Goal: Task Accomplishment & Management: Manage account settings

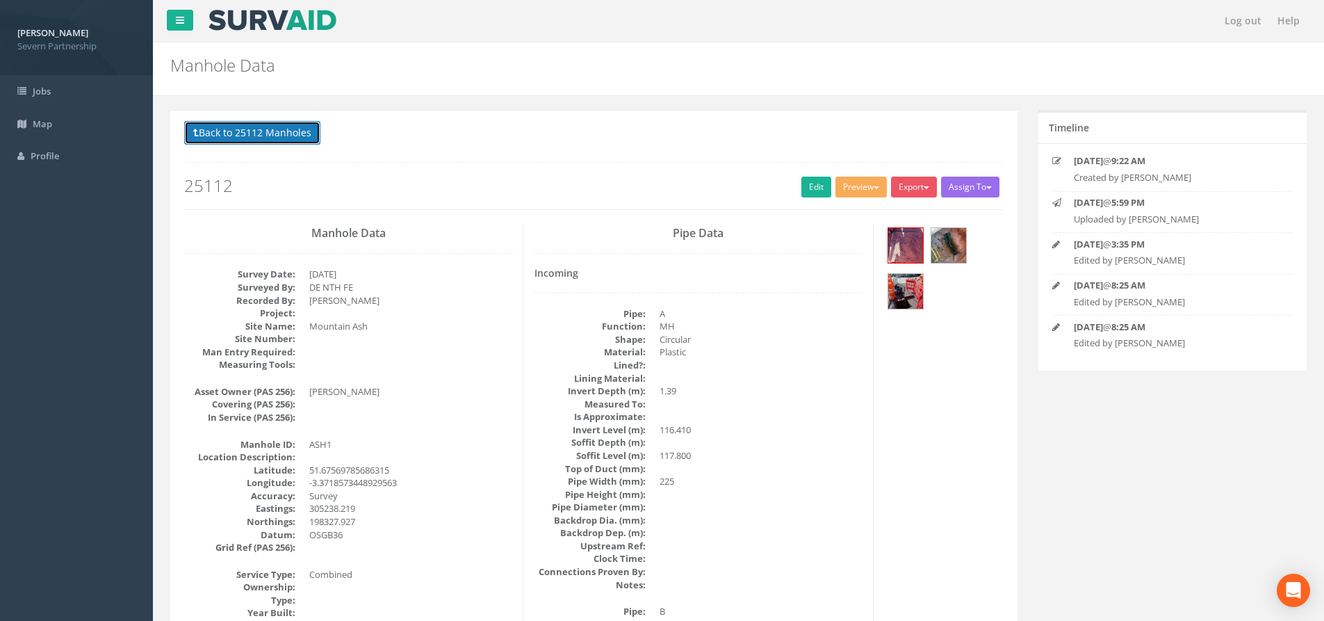
click at [218, 132] on button "Back to 25112 Manholes" at bounding box center [252, 133] width 136 height 24
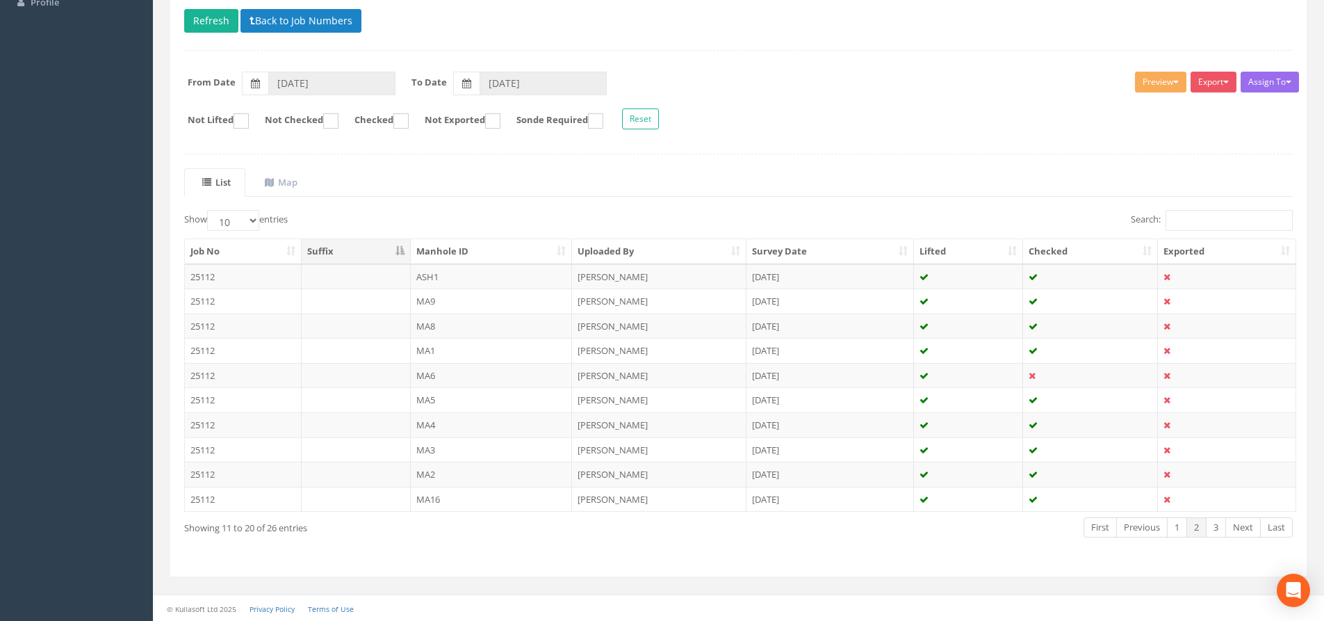
scroll to position [154, 0]
click at [1173, 528] on link "1" at bounding box center [1177, 526] width 20 height 20
click at [457, 472] on td "ASH2" at bounding box center [492, 473] width 162 height 25
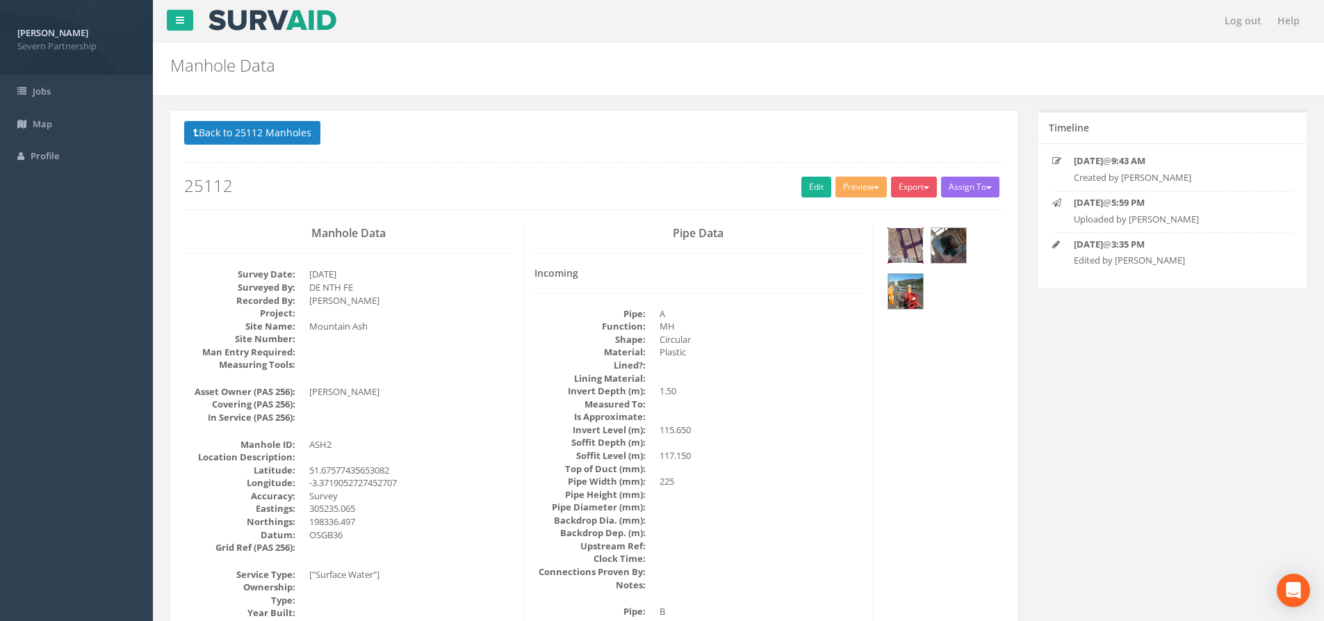
click at [901, 249] on img at bounding box center [905, 245] width 35 height 35
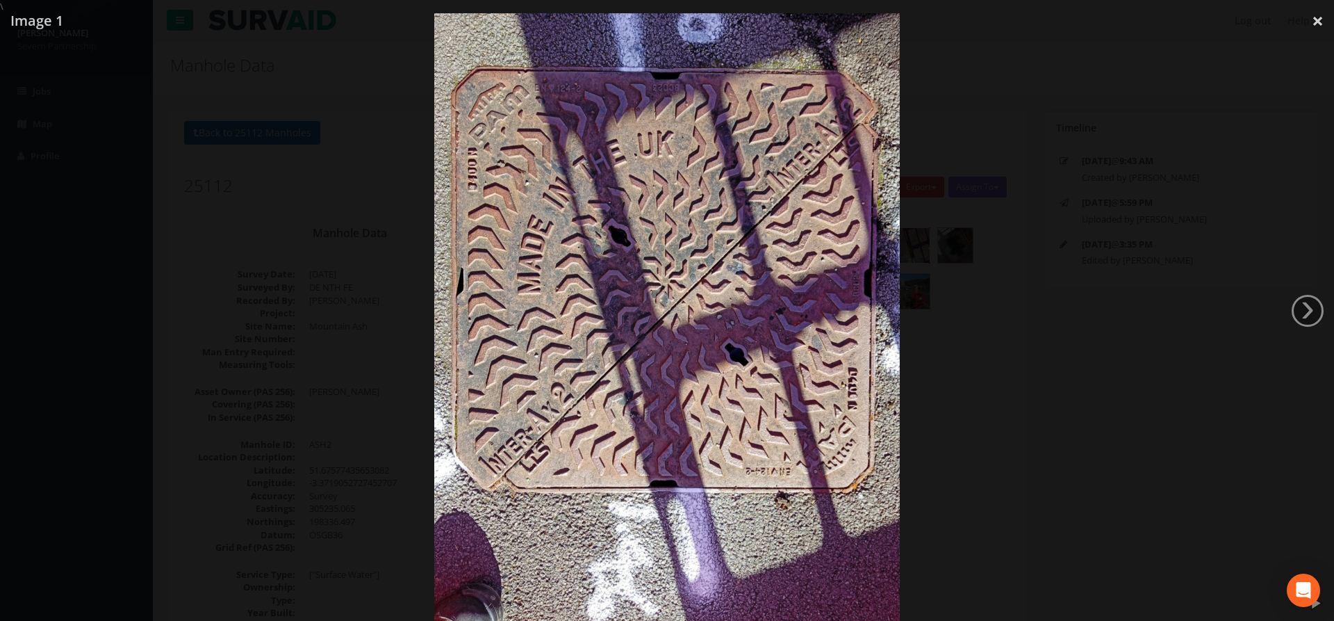
click at [964, 338] on div at bounding box center [667, 323] width 1334 height 621
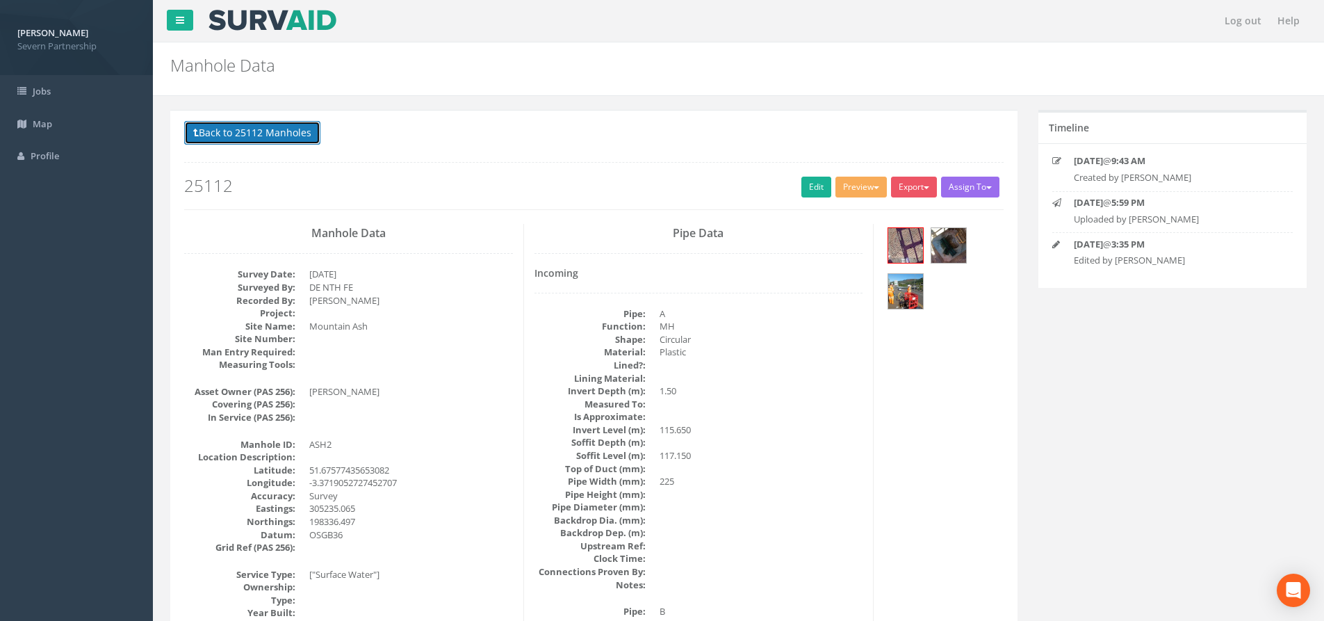
click at [297, 129] on button "Back to 25112 Manholes" at bounding box center [252, 133] width 136 height 24
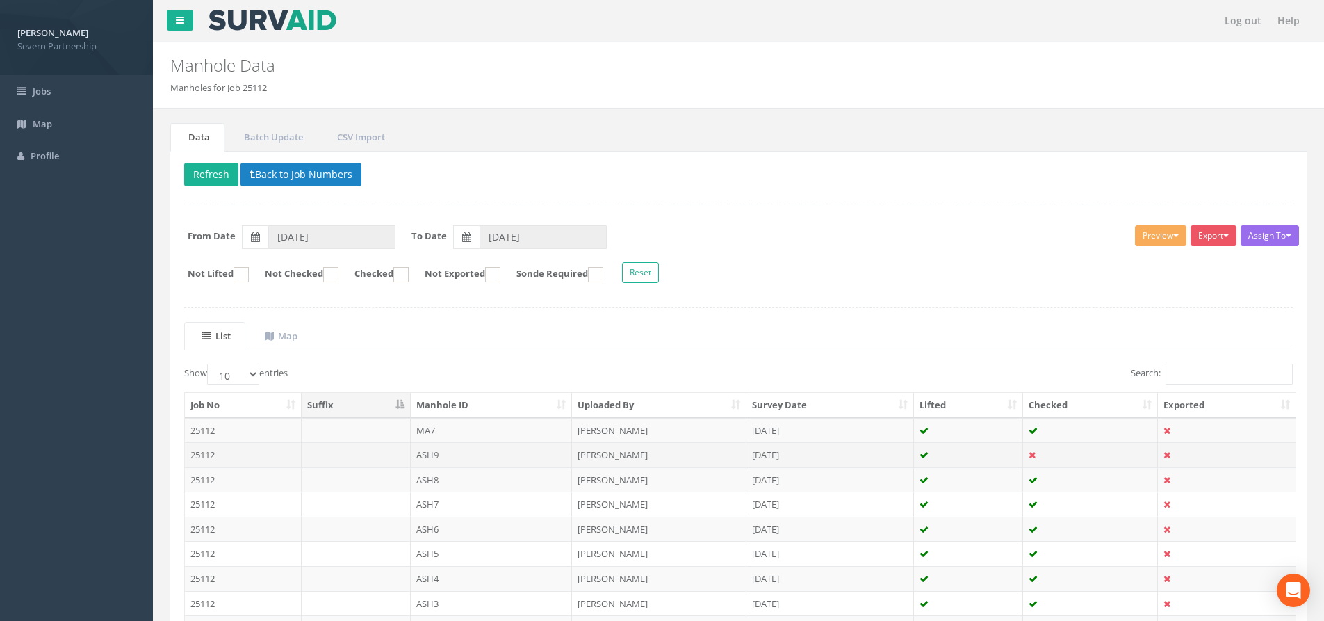
click at [461, 461] on td "ASH9" at bounding box center [492, 454] width 162 height 25
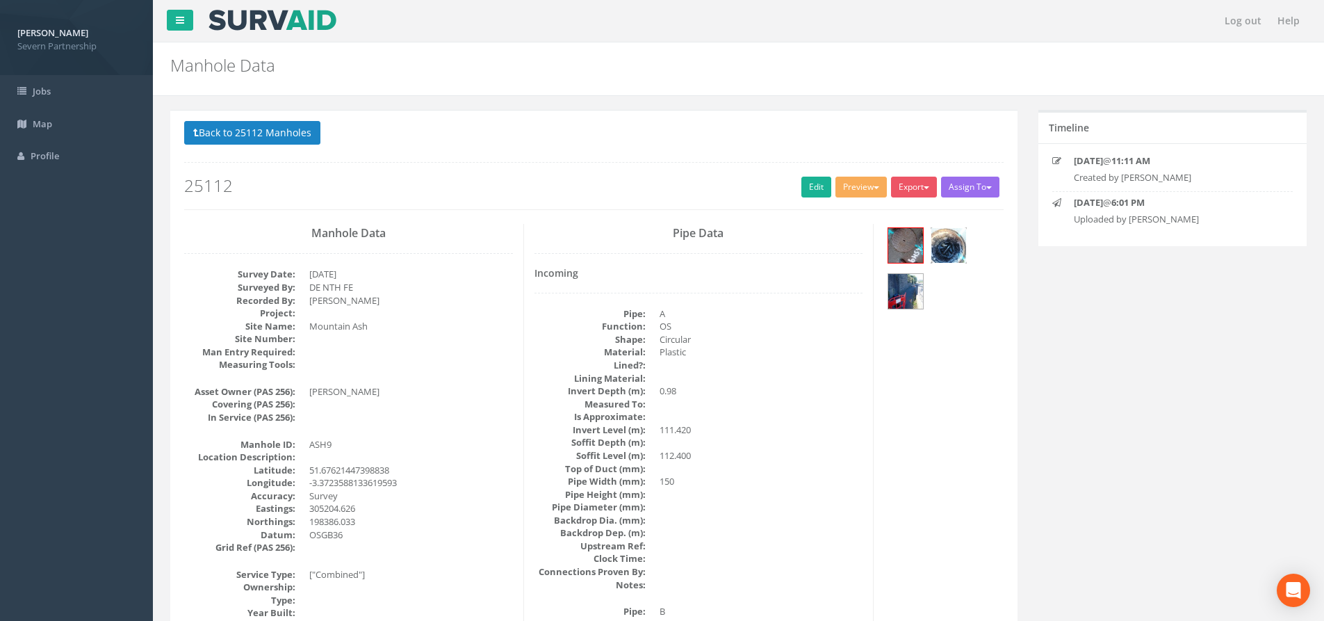
click at [951, 250] on img at bounding box center [948, 245] width 35 height 35
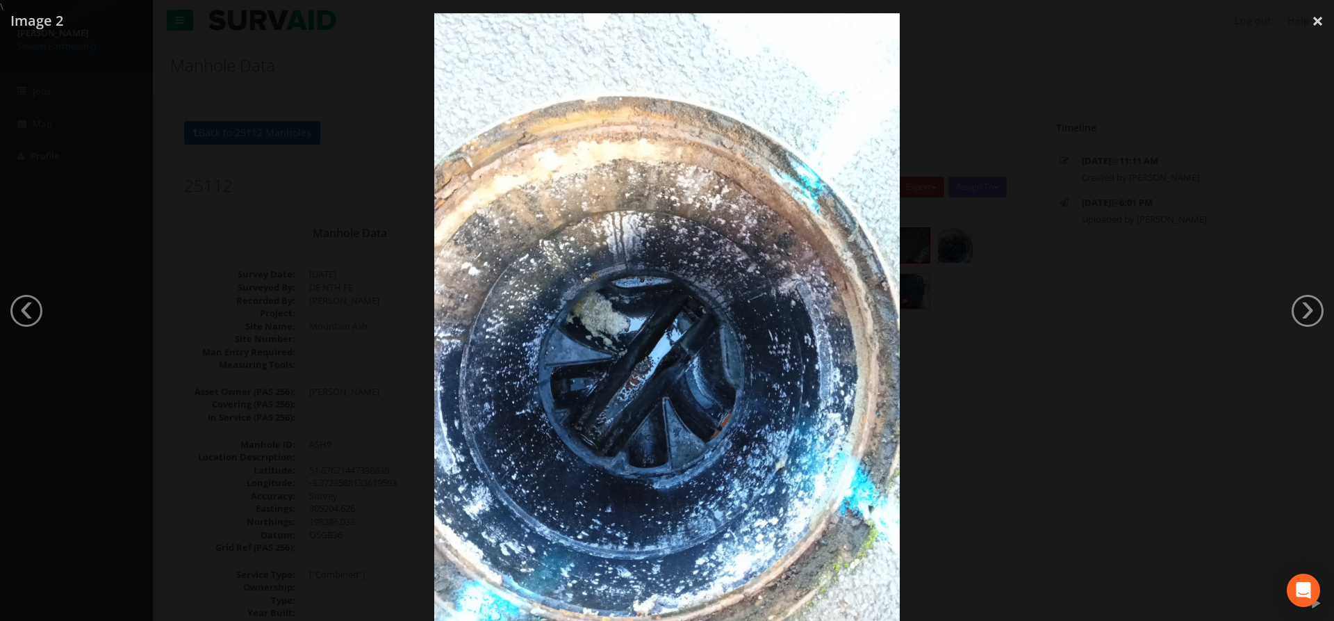
click at [1004, 314] on div at bounding box center [667, 323] width 1334 height 621
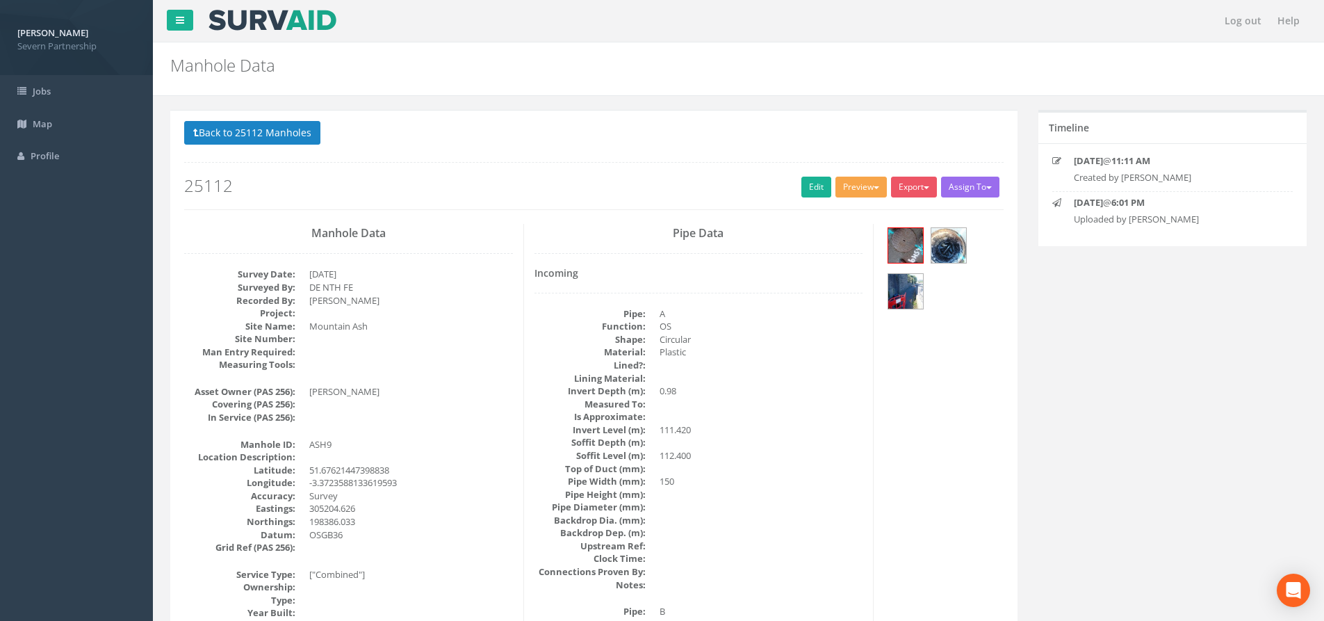
click at [843, 191] on button "Preview" at bounding box center [860, 187] width 51 height 21
click at [849, 216] on link "SP Manhole" at bounding box center [836, 216] width 106 height 22
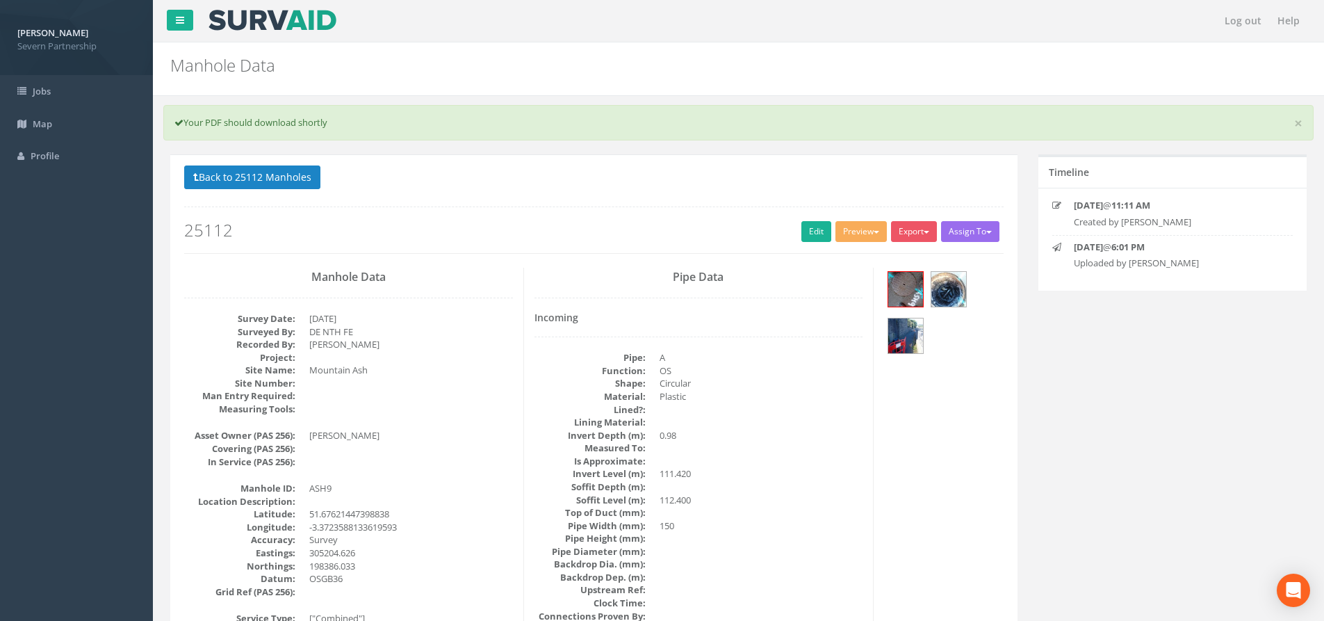
click at [791, 229] on h2 "25112" at bounding box center [593, 230] width 819 height 18
click at [801, 238] on link "Edit" at bounding box center [816, 231] width 30 height 21
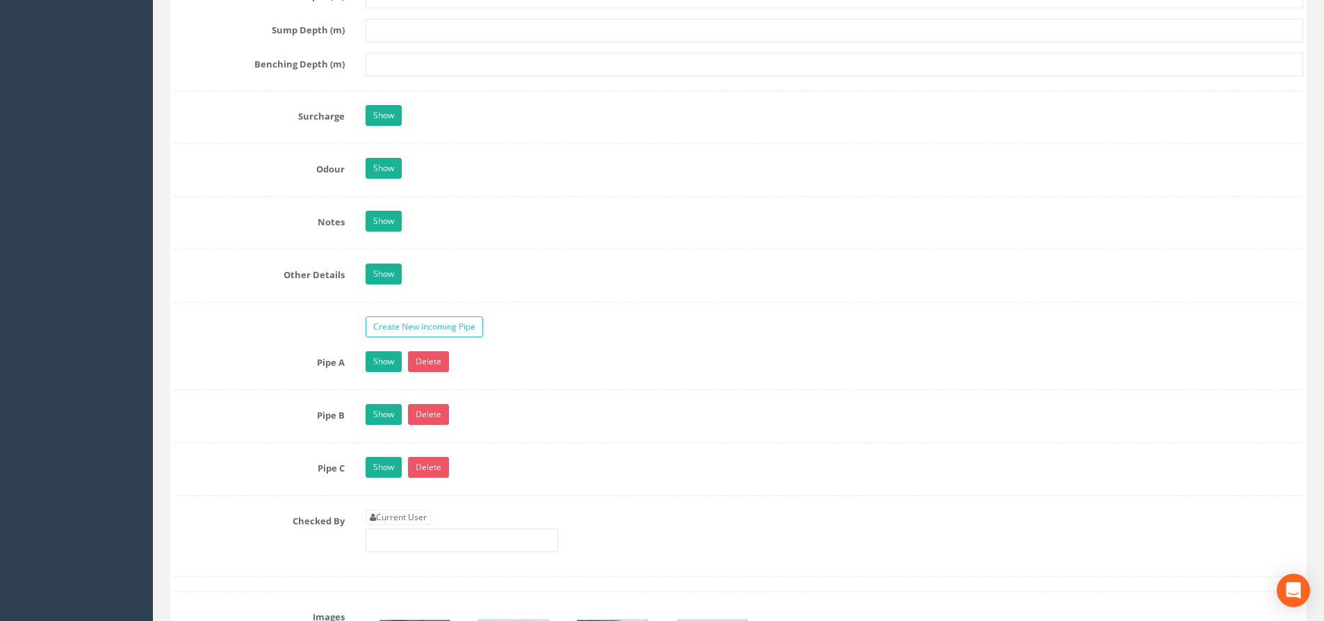
scroll to position [2016, 0]
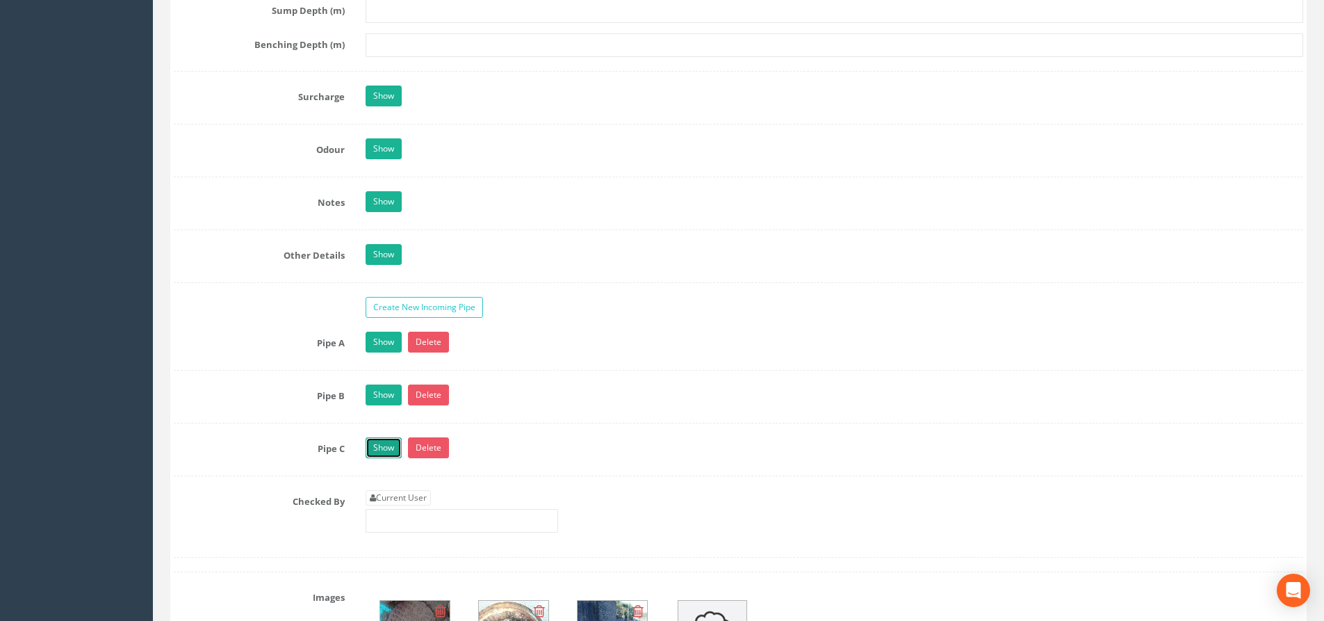
click at [375, 448] on link "Show" at bounding box center [384, 447] width 36 height 21
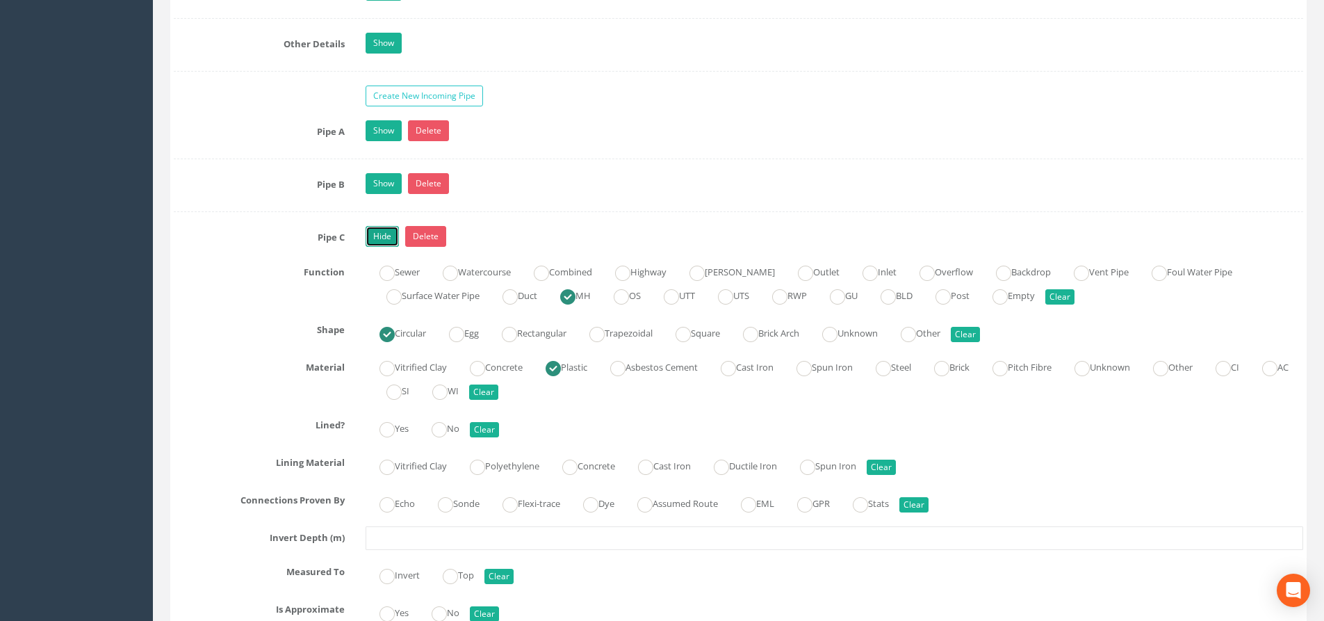
scroll to position [2085, 0]
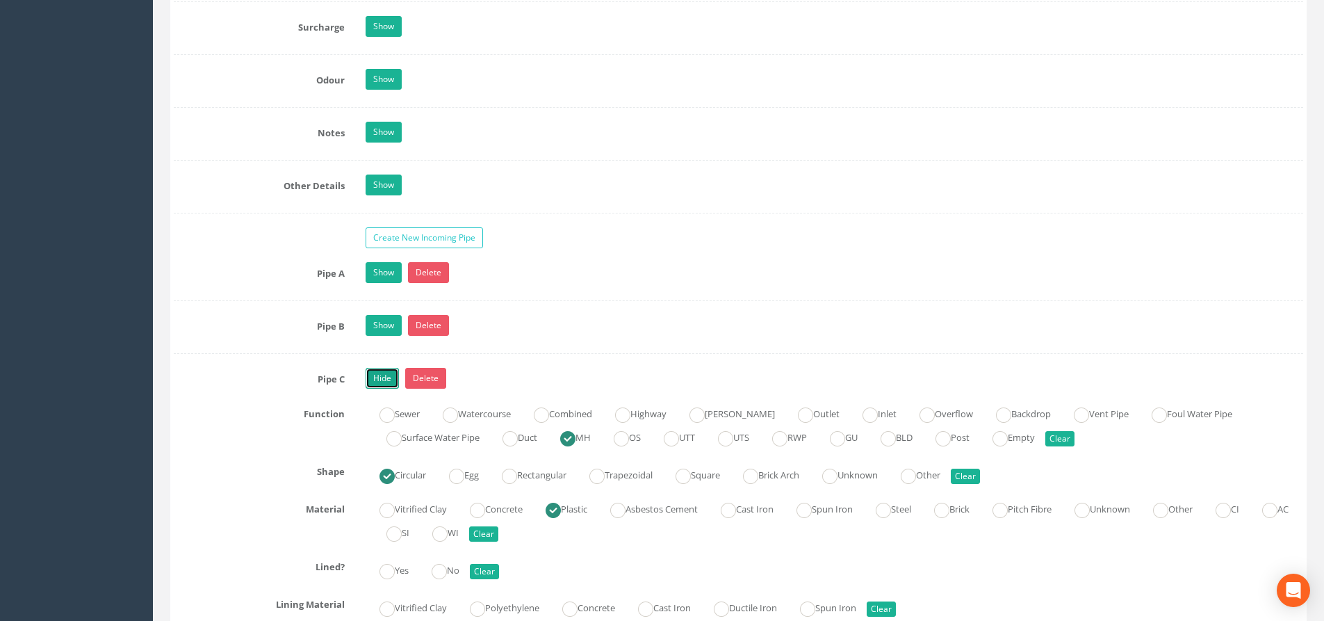
click at [384, 384] on link "Hide" at bounding box center [382, 378] width 33 height 21
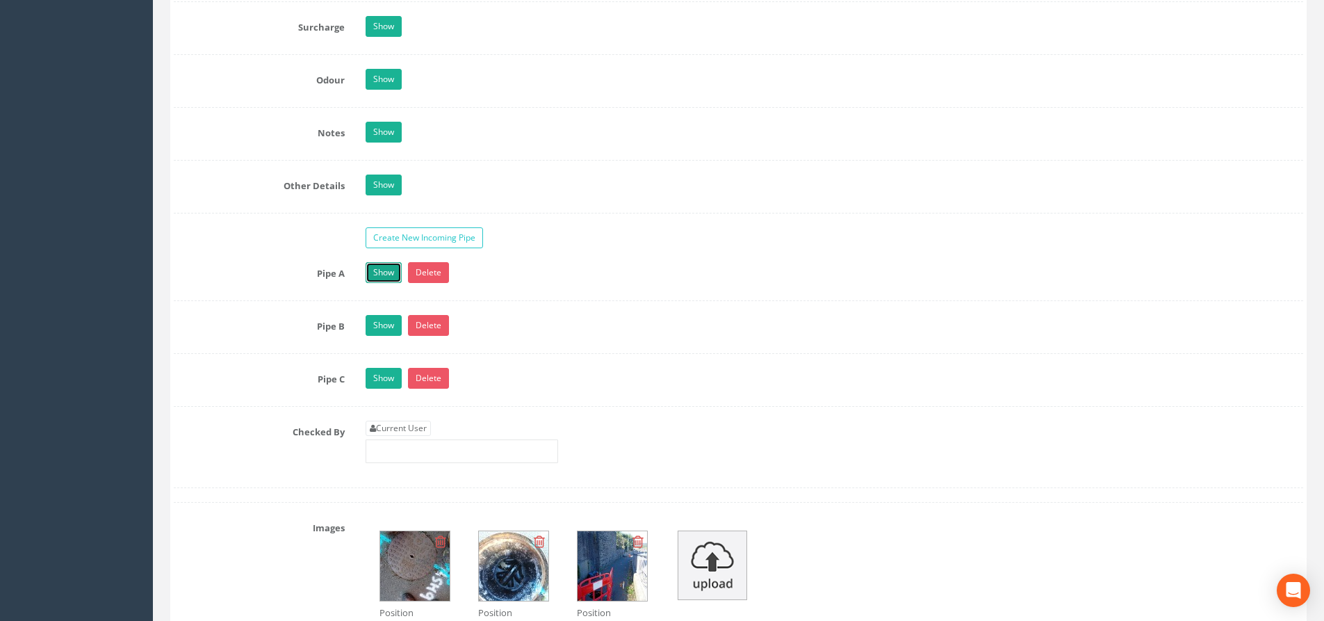
click at [389, 277] on link "Show" at bounding box center [384, 272] width 36 height 21
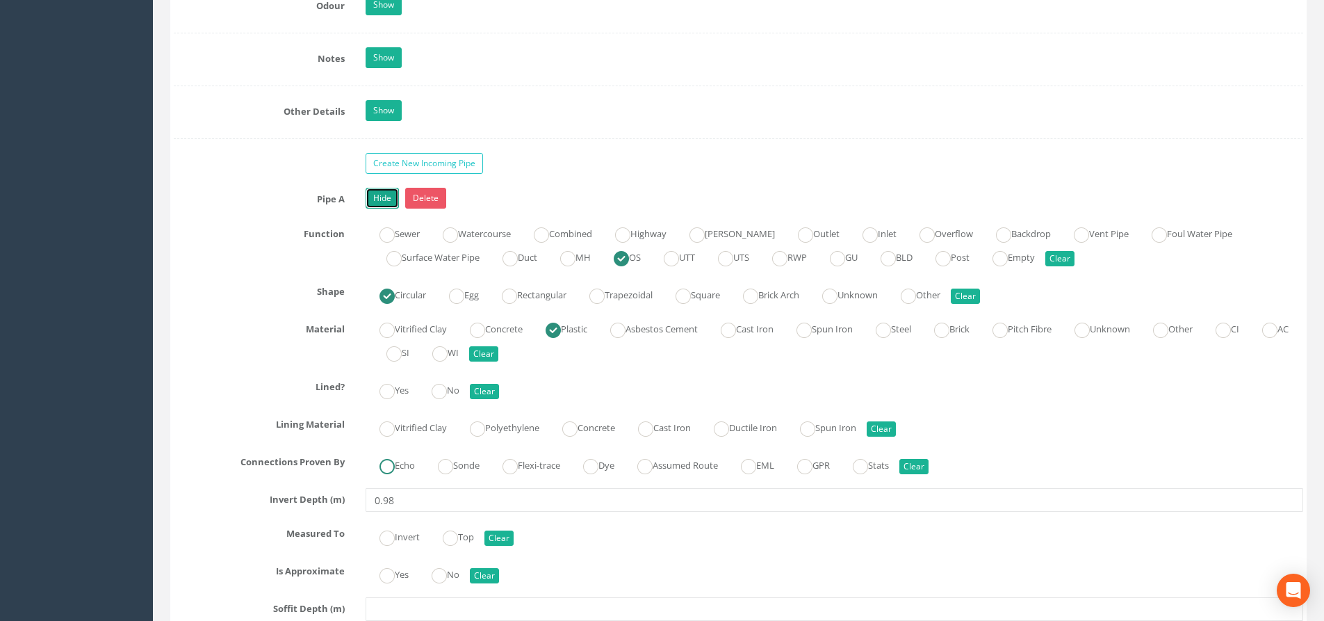
scroll to position [2155, 0]
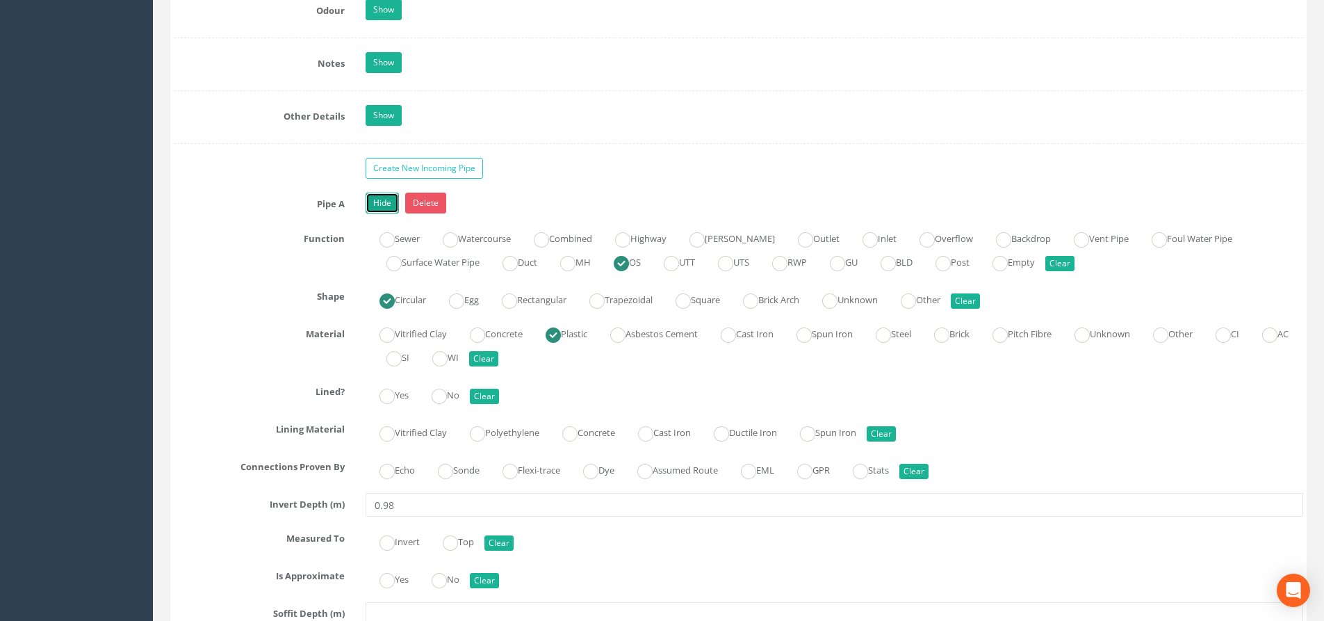
click at [390, 198] on link "Hide" at bounding box center [382, 203] width 33 height 21
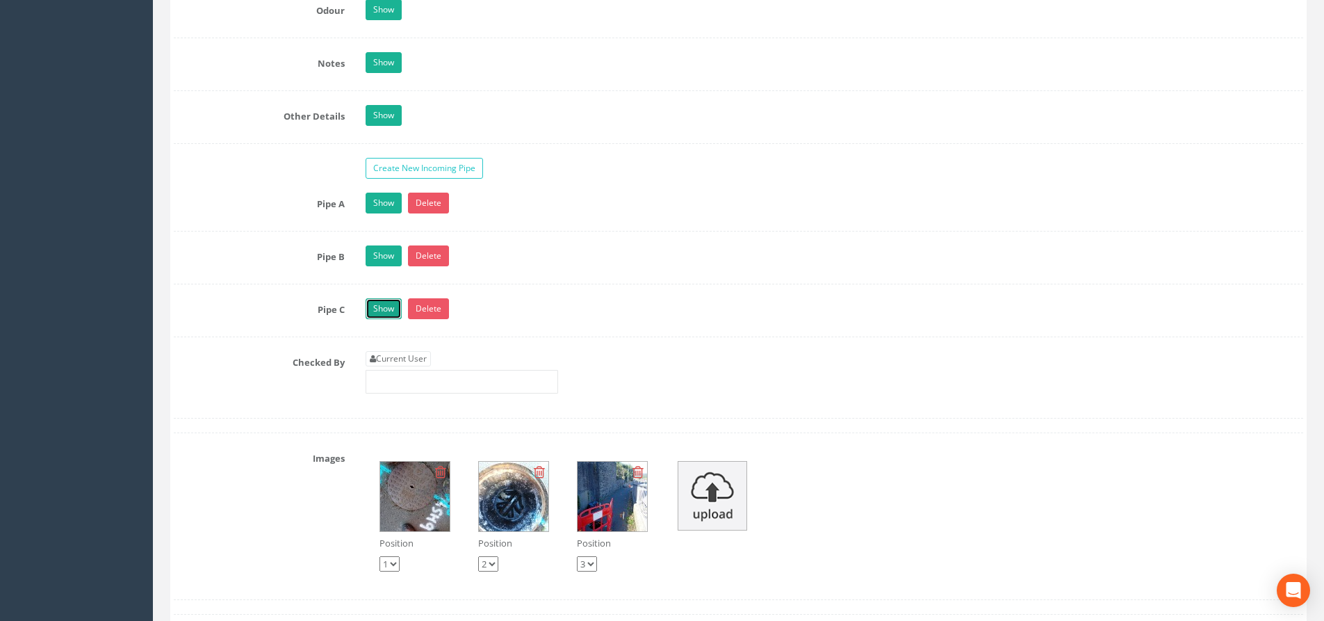
click at [386, 303] on link "Show" at bounding box center [384, 308] width 36 height 21
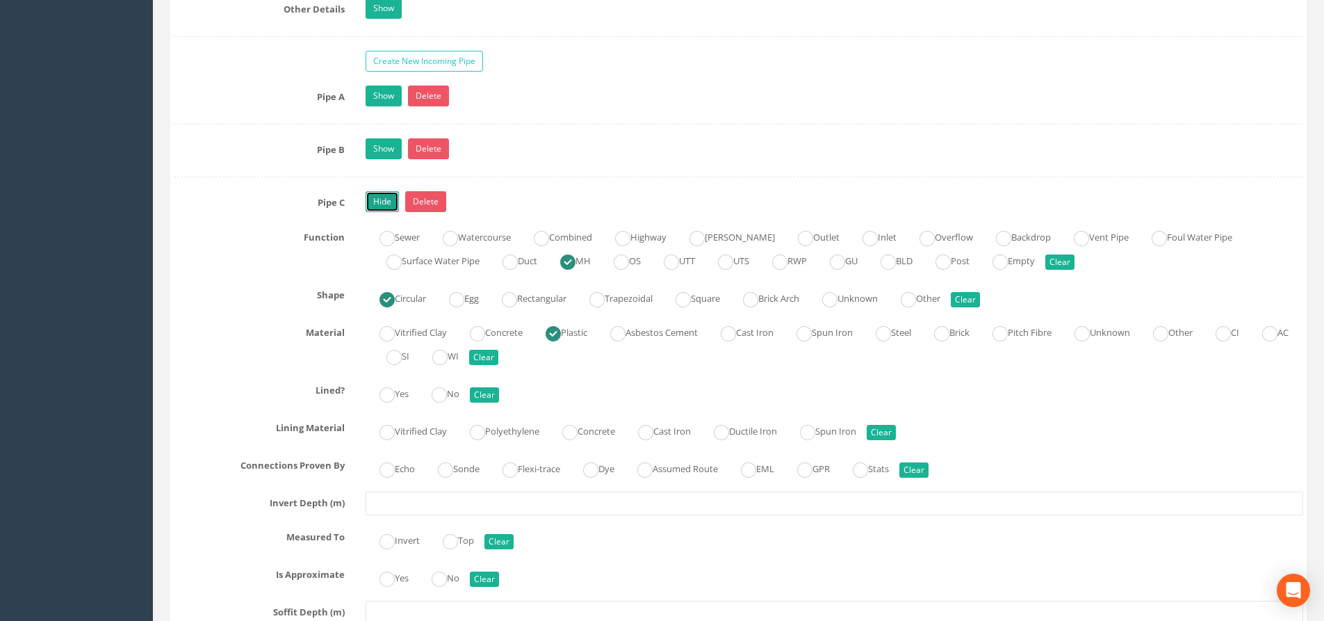
scroll to position [2294, 0]
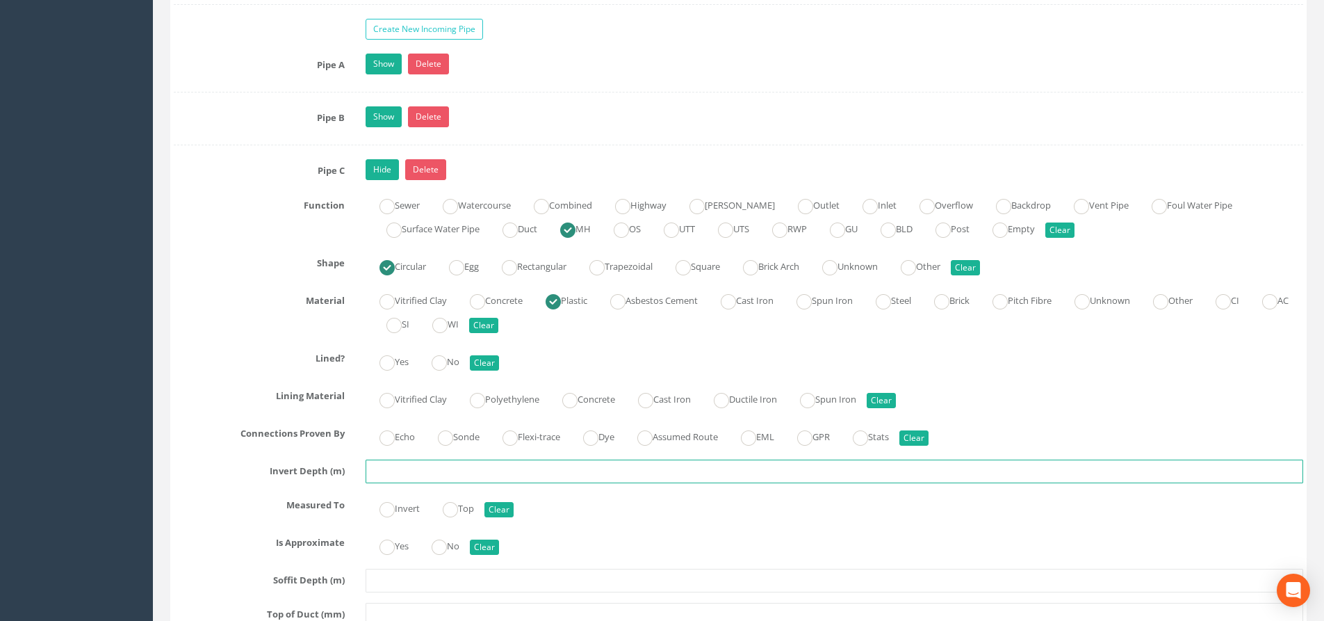
click at [413, 472] on input "text" at bounding box center [835, 471] width 938 height 24
type input "0.98"
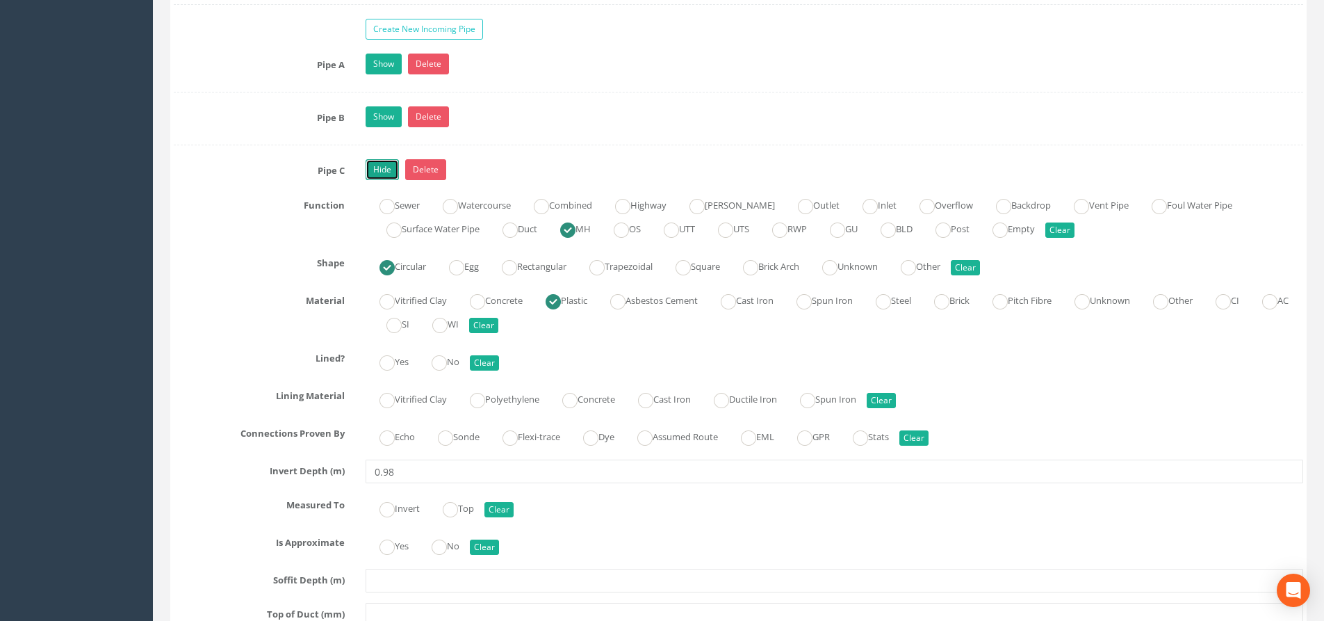
click at [384, 168] on link "Hide" at bounding box center [382, 169] width 33 height 21
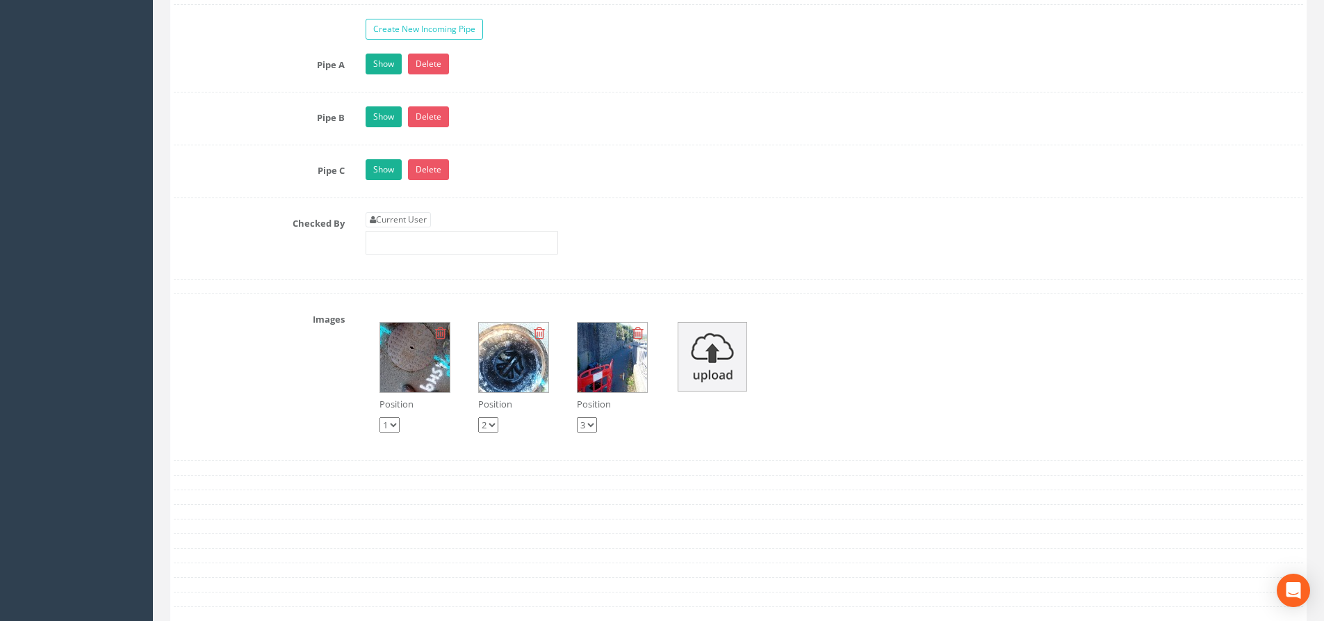
click at [402, 227] on div "Current User" at bounding box center [462, 233] width 193 height 42
click at [395, 226] on link "Current User" at bounding box center [398, 219] width 65 height 15
type input "[PERSON_NAME]"
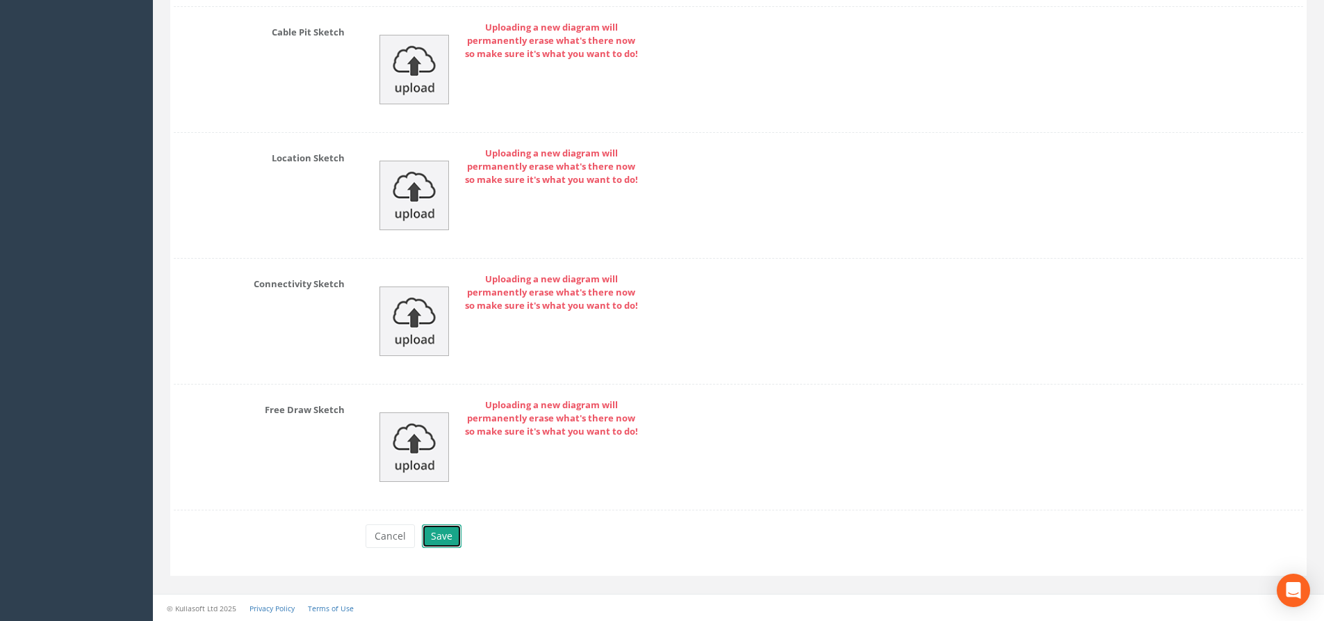
click at [448, 543] on button "Save" at bounding box center [442, 536] width 40 height 24
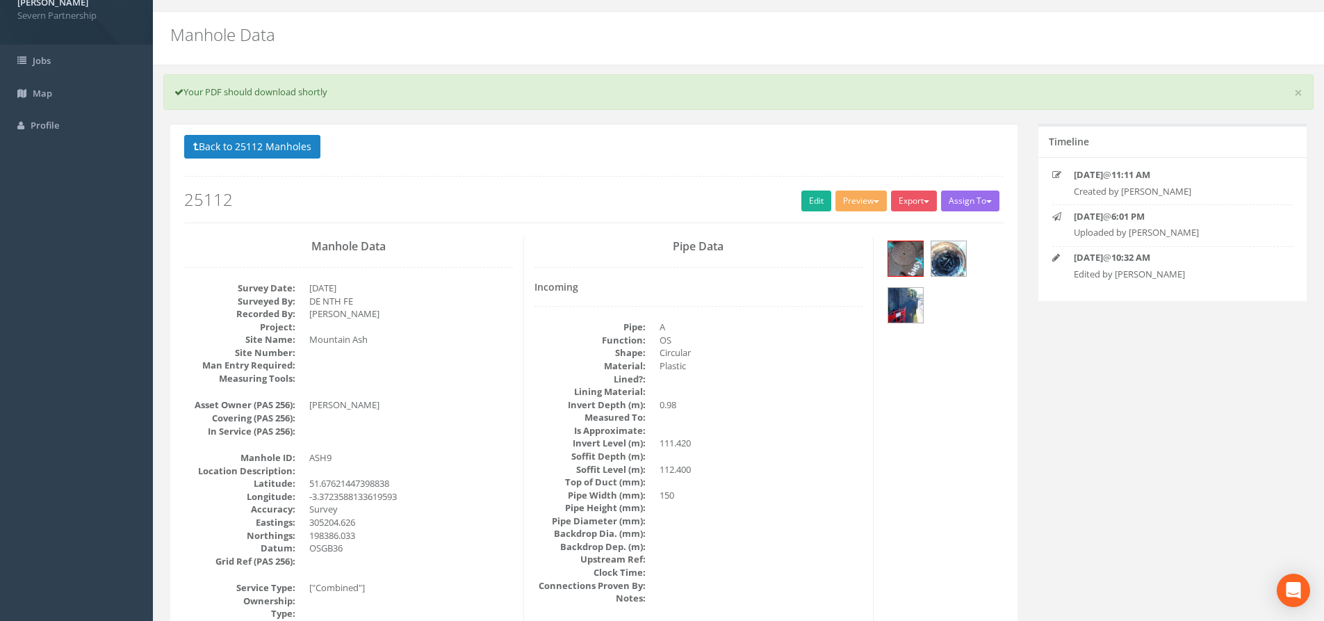
scroll to position [0, 0]
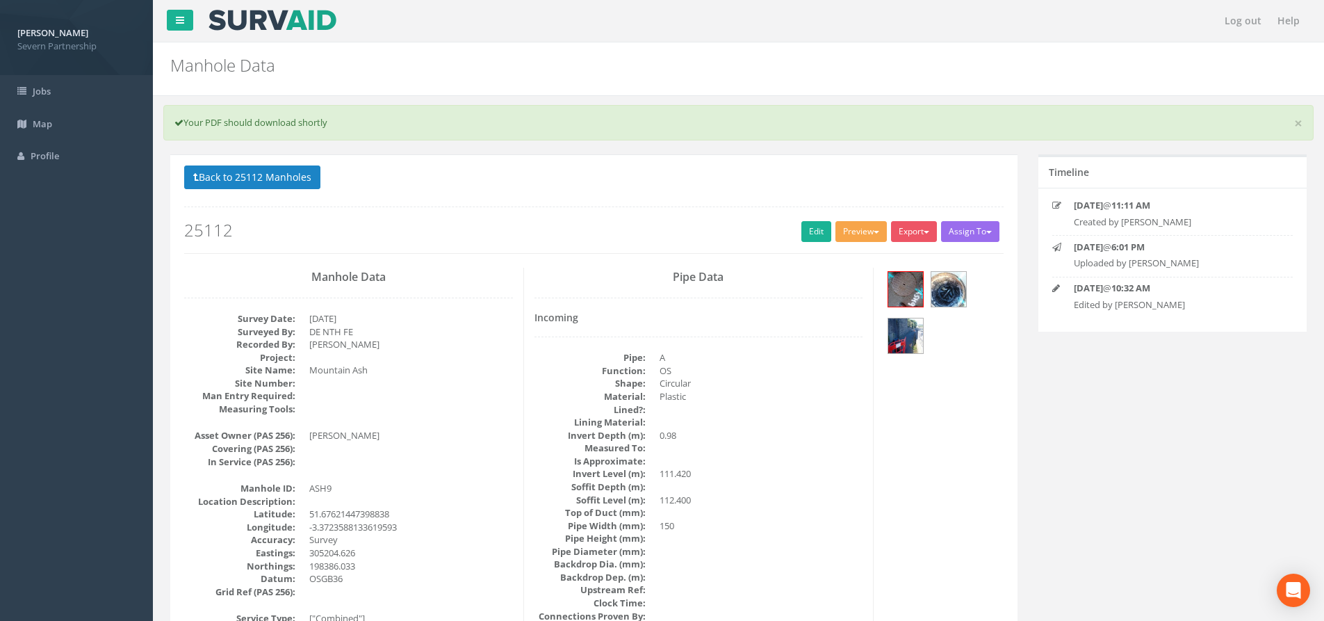
click at [848, 236] on button "Preview" at bounding box center [860, 231] width 51 height 21
click at [835, 260] on link "SP Manhole" at bounding box center [836, 261] width 106 height 22
click at [229, 180] on button "Back to 25112 Manholes" at bounding box center [252, 177] width 136 height 24
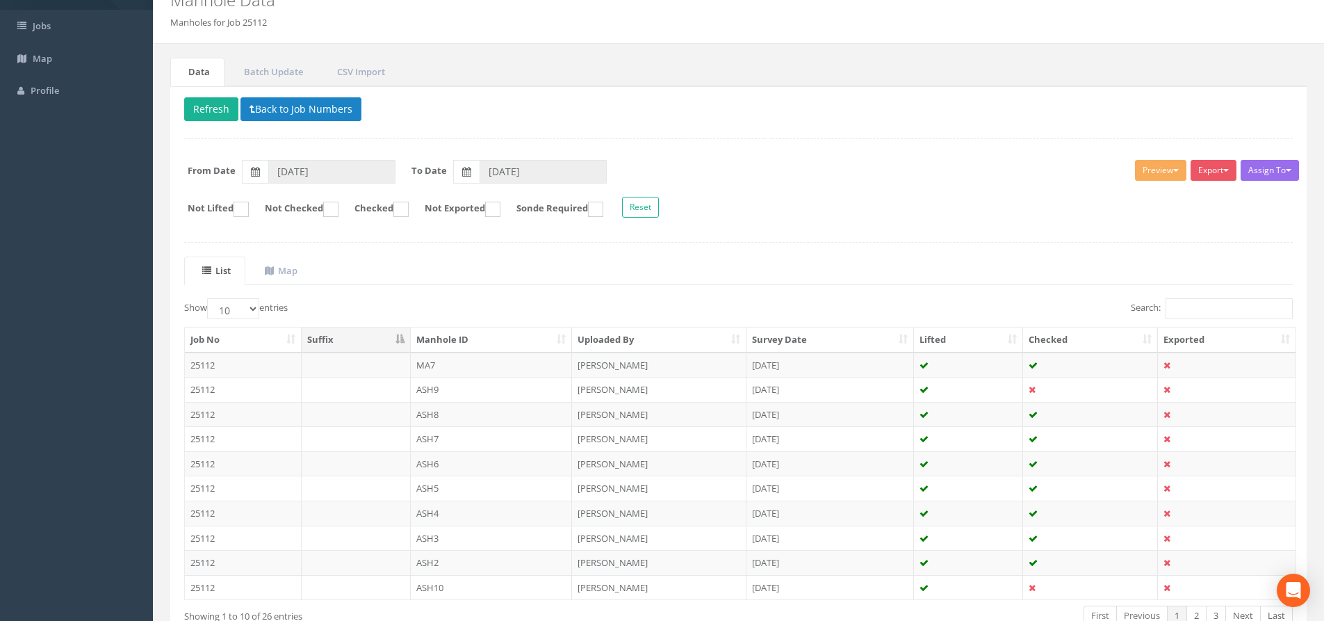
scroll to position [154, 0]
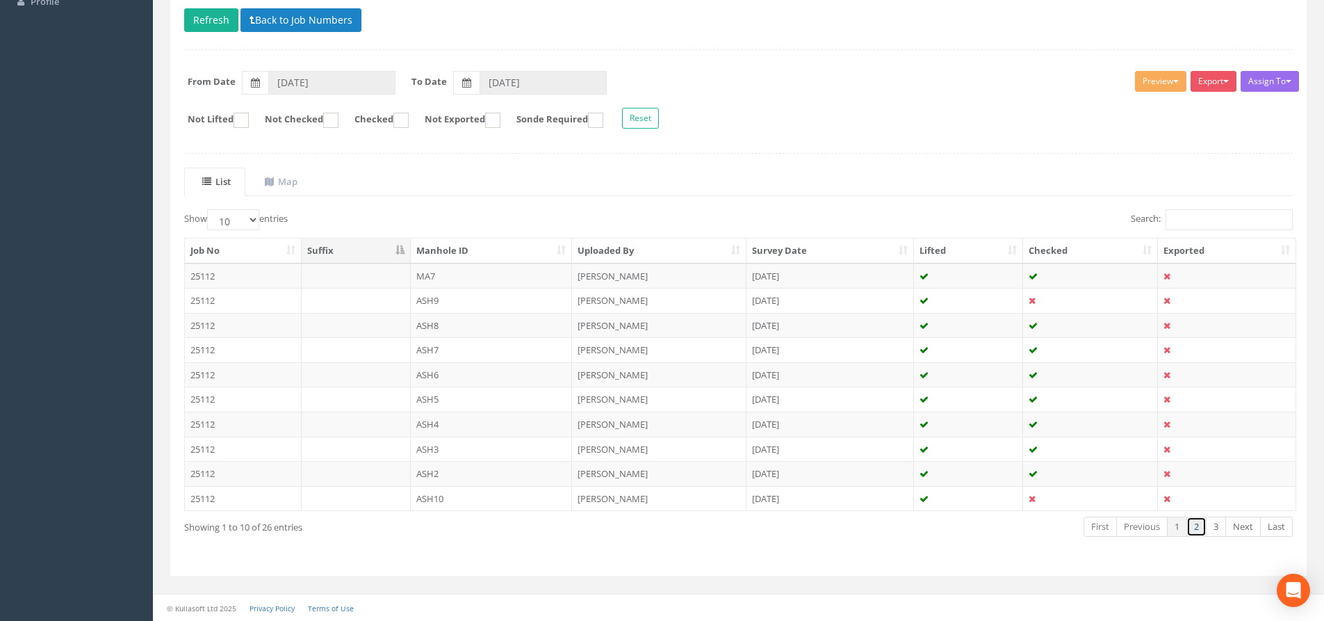
click at [1194, 529] on link "2" at bounding box center [1196, 526] width 20 height 20
click at [1213, 528] on link "3" at bounding box center [1216, 526] width 20 height 20
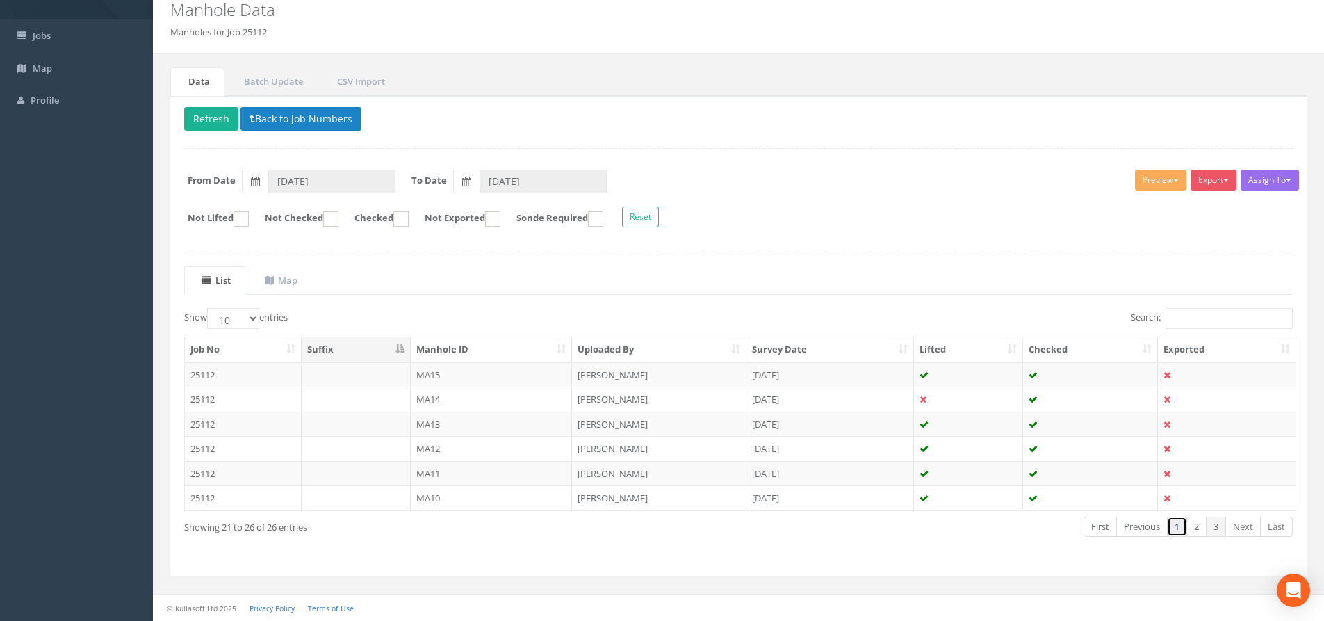
click at [1172, 534] on link "1" at bounding box center [1177, 526] width 20 height 20
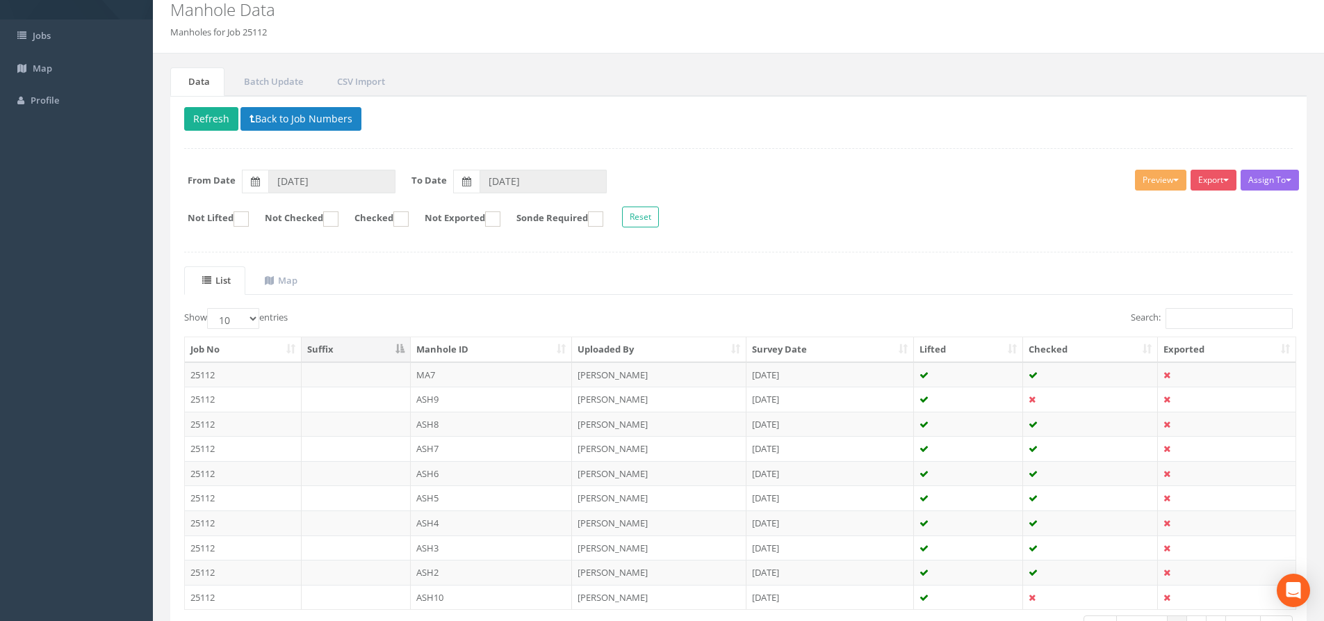
scroll to position [70, 0]
